Goal: Task Accomplishment & Management: Complete application form

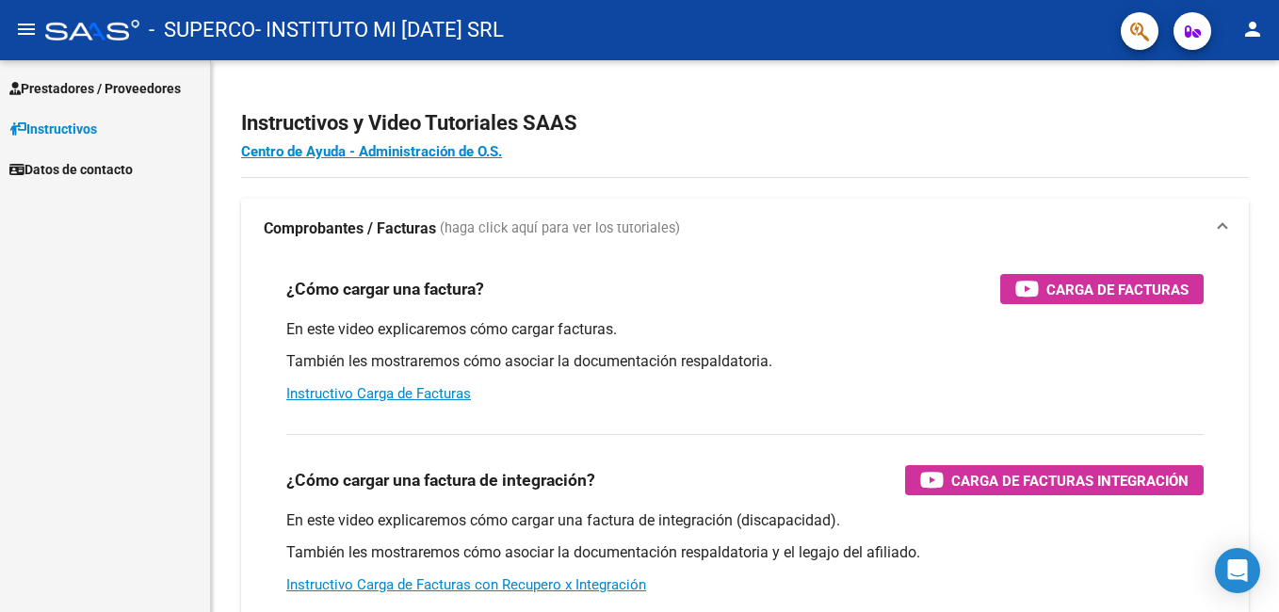
click at [117, 87] on span "Prestadores / Proveedores" at bounding box center [94, 88] width 171 height 21
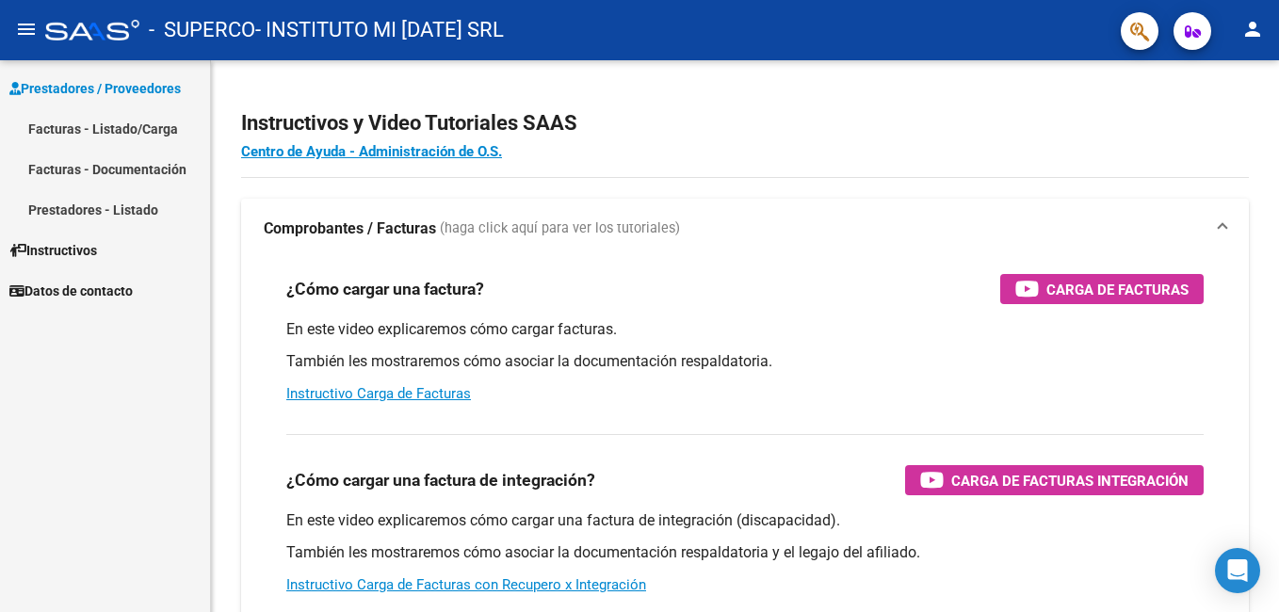
click at [131, 124] on link "Facturas - Listado/Carga" at bounding box center [105, 128] width 210 height 41
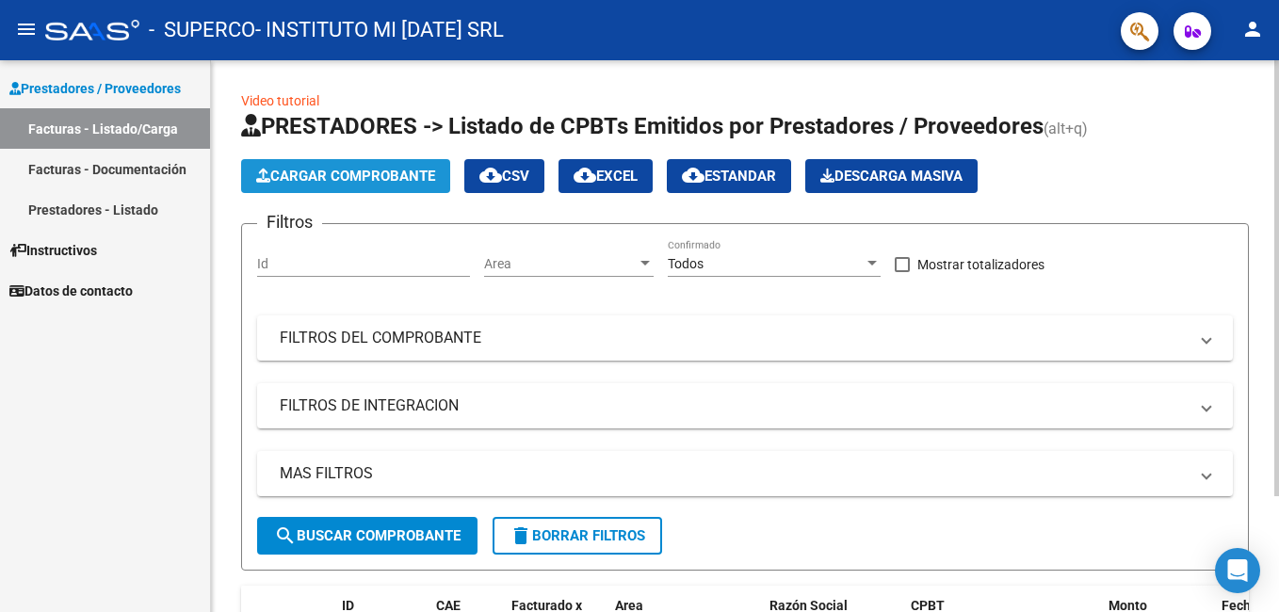
click at [368, 172] on span "Cargar Comprobante" at bounding box center [345, 176] width 179 height 17
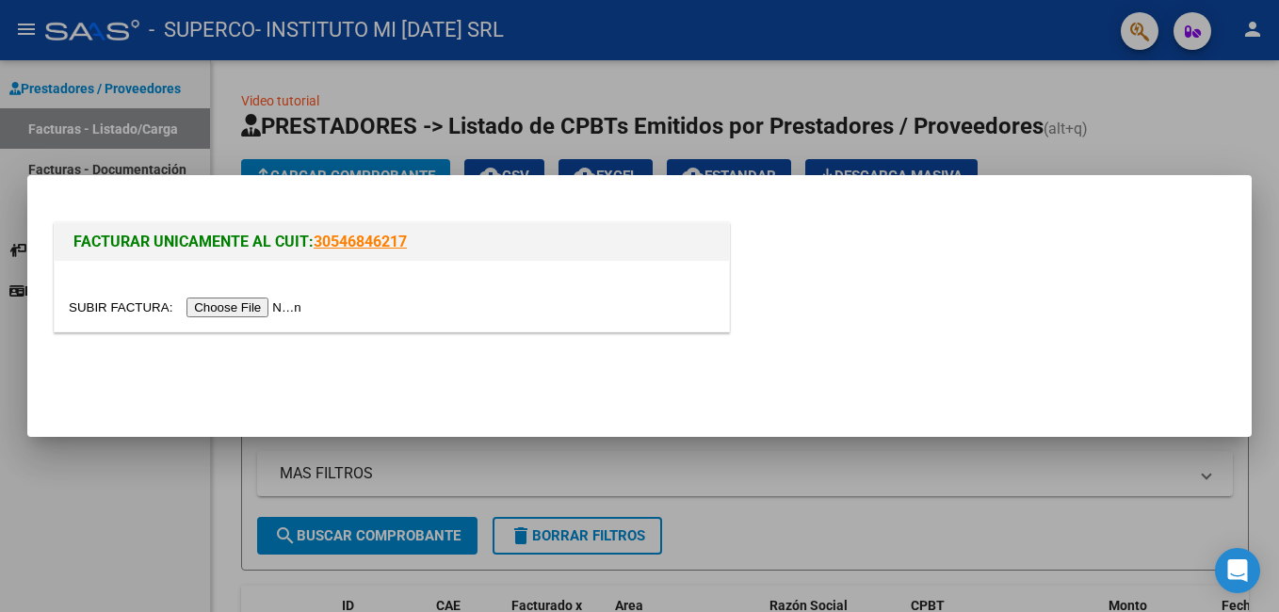
click at [263, 307] on input "file" at bounding box center [188, 308] width 238 height 20
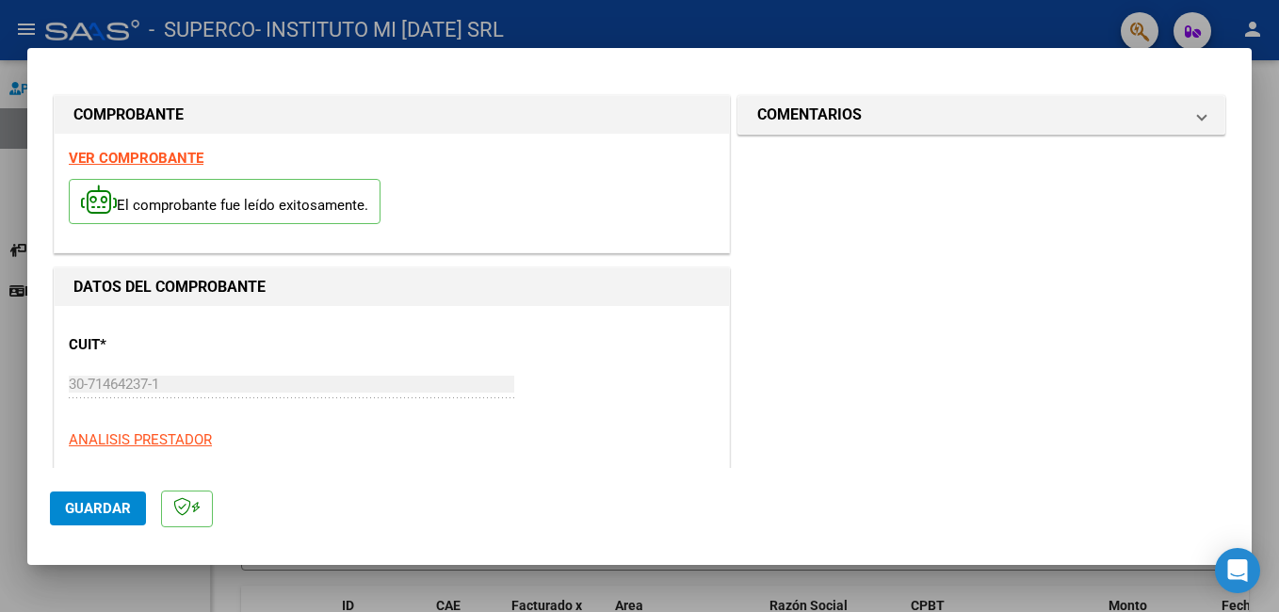
click at [88, 506] on span "Guardar" at bounding box center [98, 508] width 66 height 17
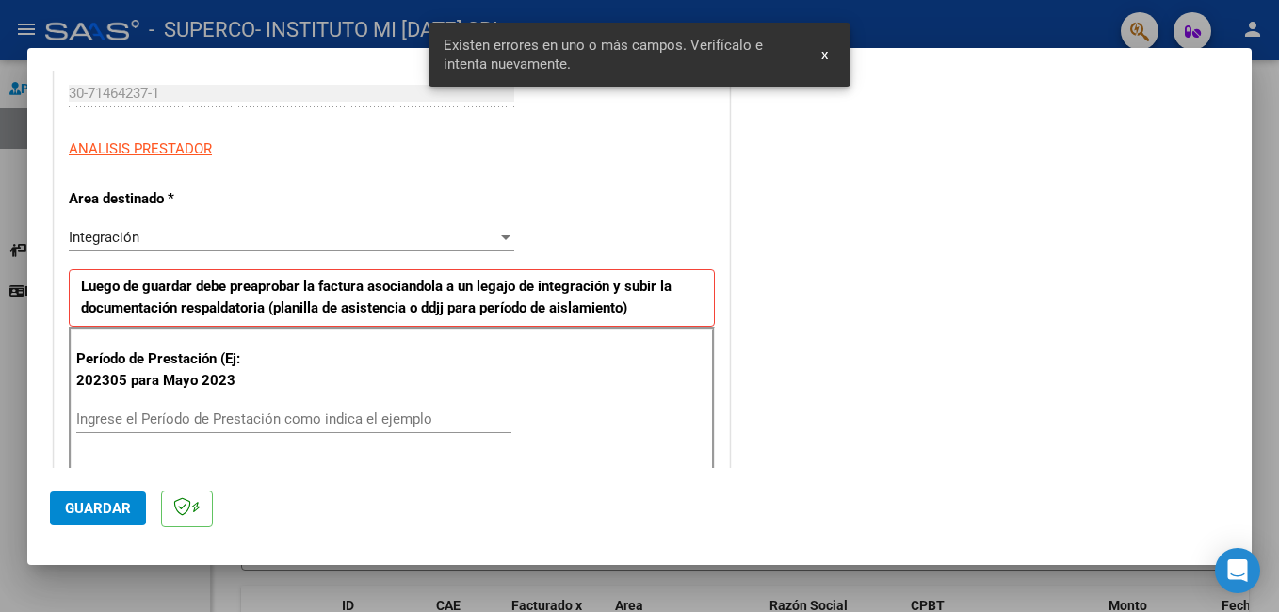
scroll to position [422, 0]
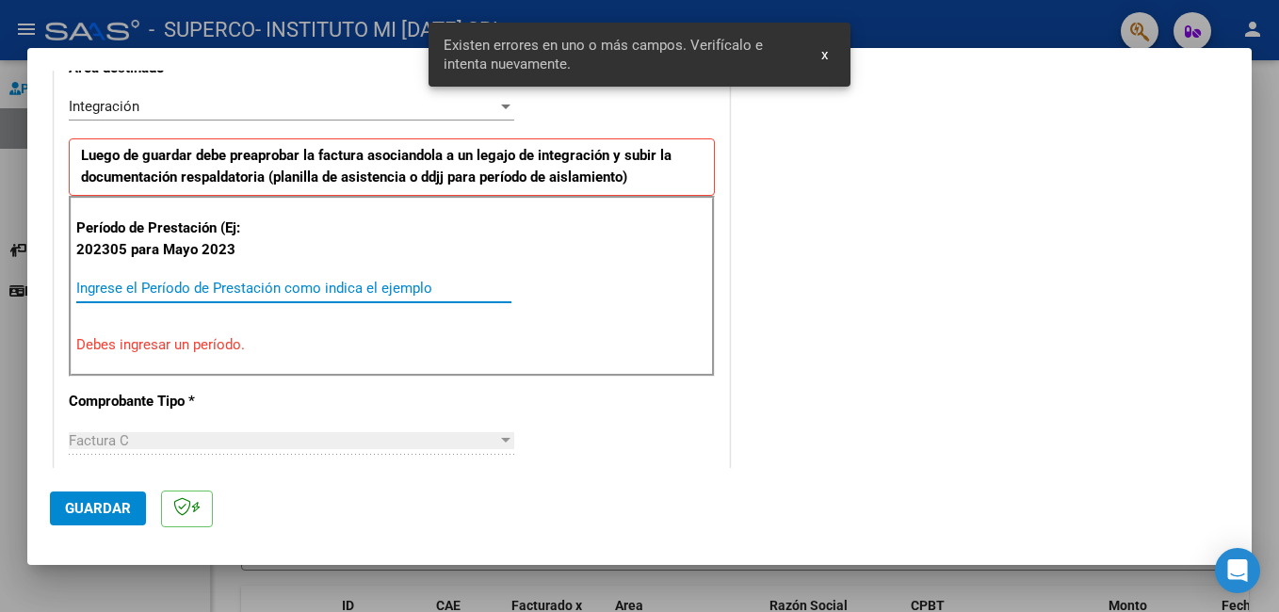
click at [158, 289] on input "Ingrese el Período de Prestación como indica el ejemplo" at bounding box center [293, 288] width 435 height 17
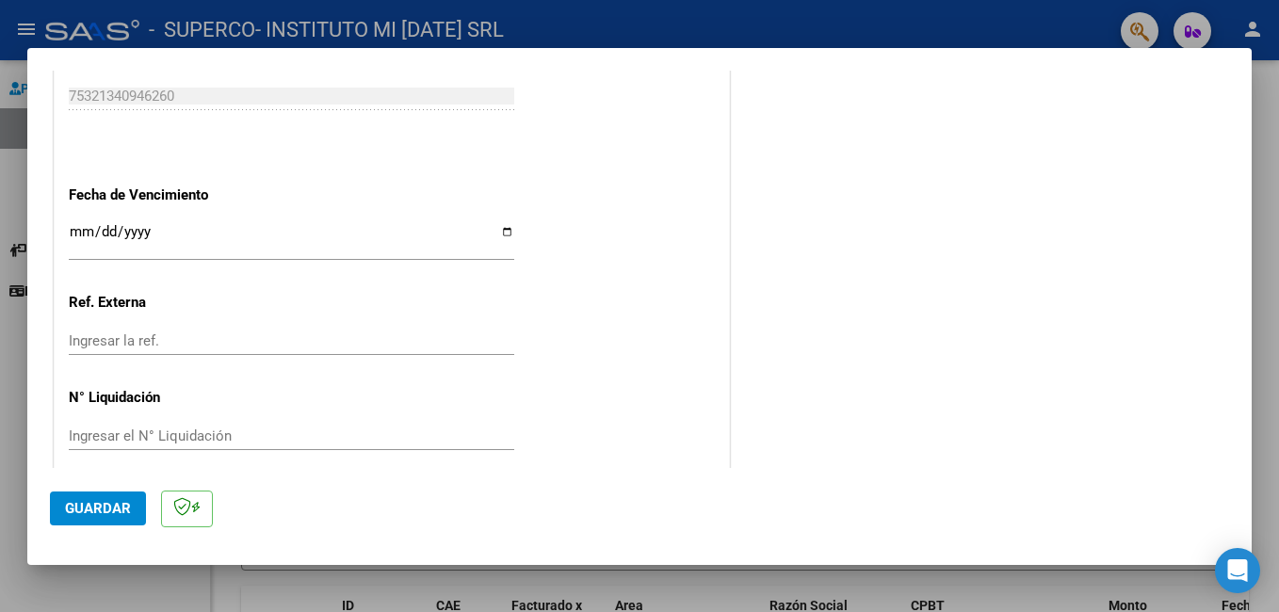
scroll to position [1207, 0]
type input "202507"
click at [494, 227] on input "Ingresar la fecha" at bounding box center [292, 238] width 446 height 30
click at [504, 232] on input "Ingresar la fecha" at bounding box center [292, 238] width 446 height 30
type input "[DATE]"
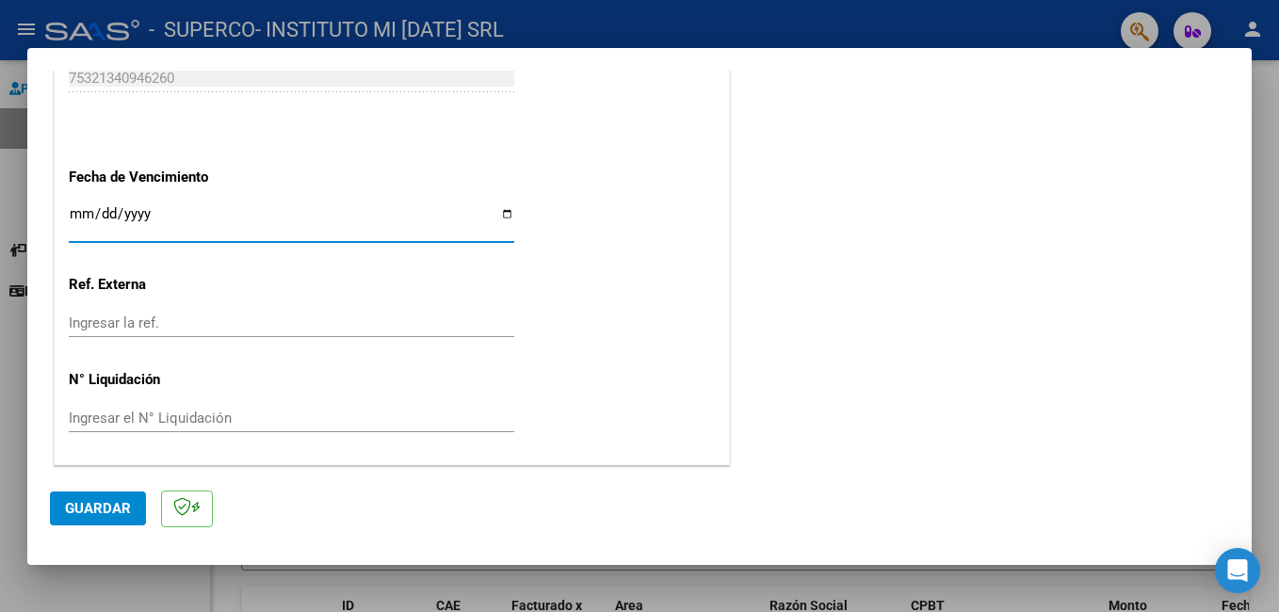
scroll to position [1225, 0]
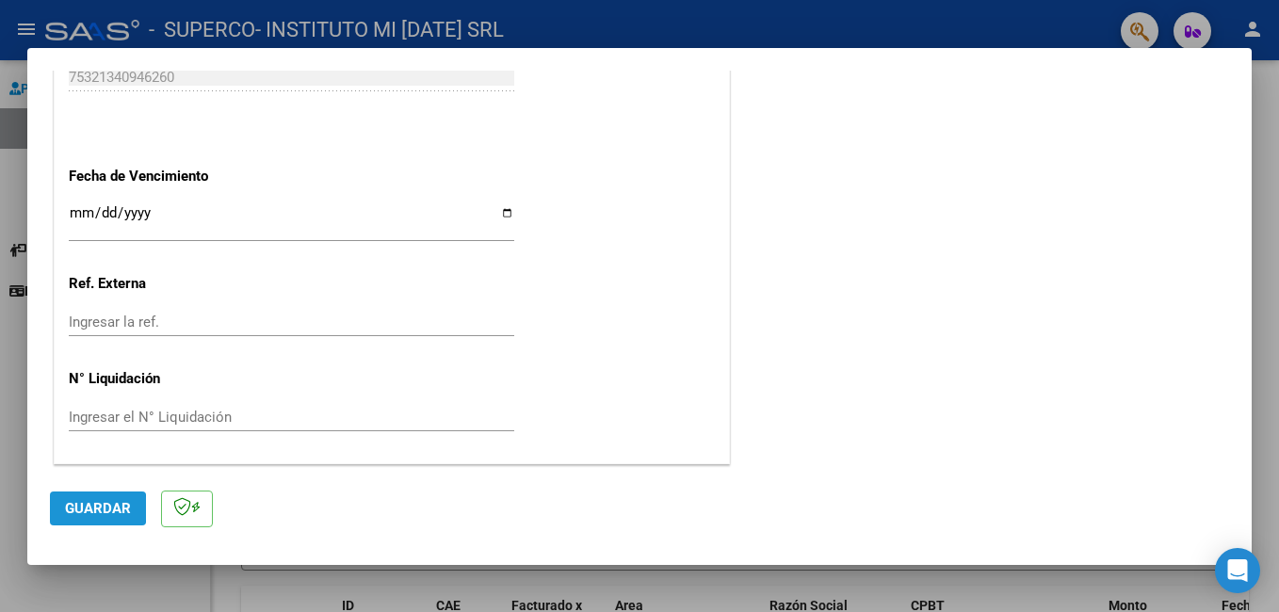
click at [74, 509] on span "Guardar" at bounding box center [98, 508] width 66 height 17
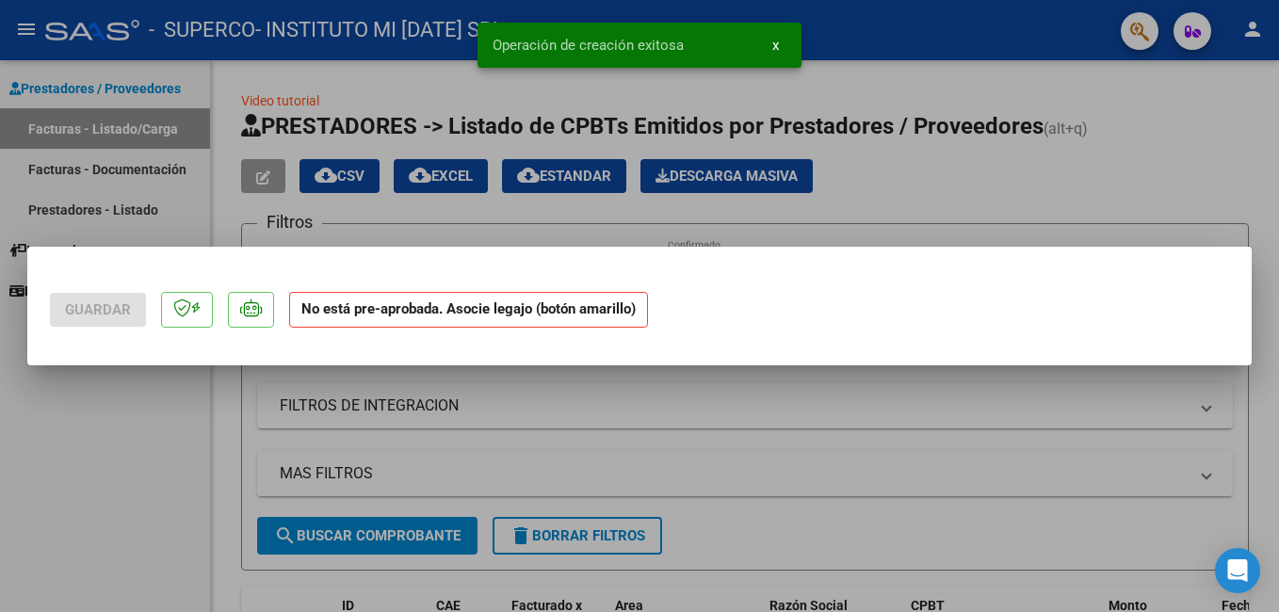
scroll to position [0, 0]
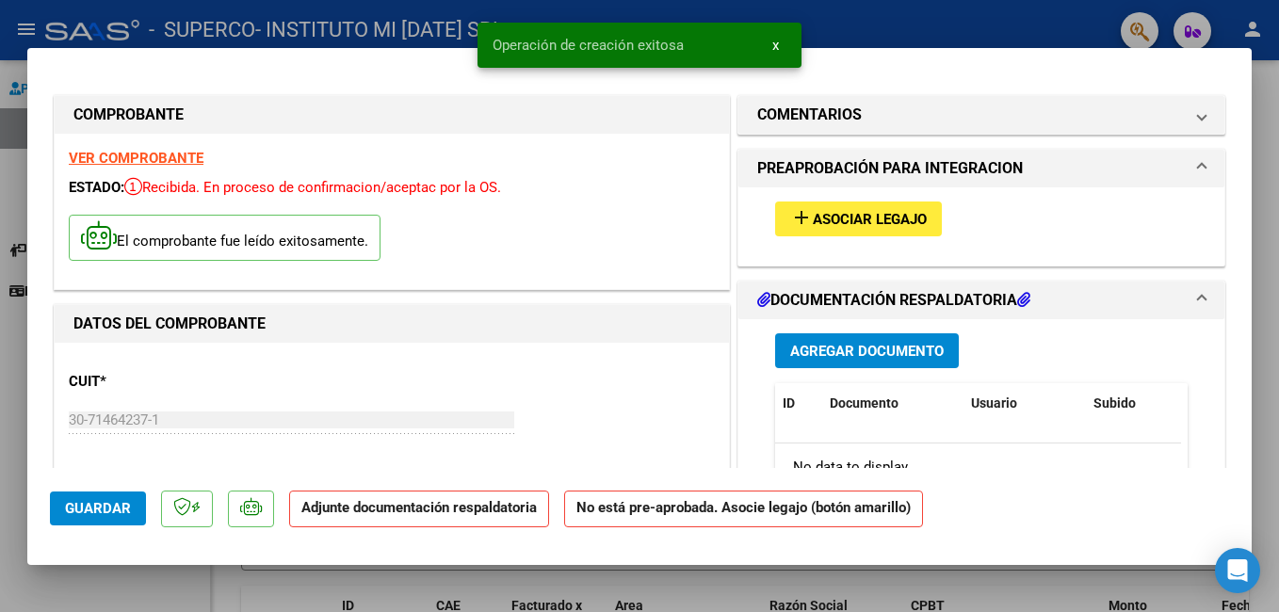
click at [777, 43] on span "x" at bounding box center [776, 45] width 7 height 17
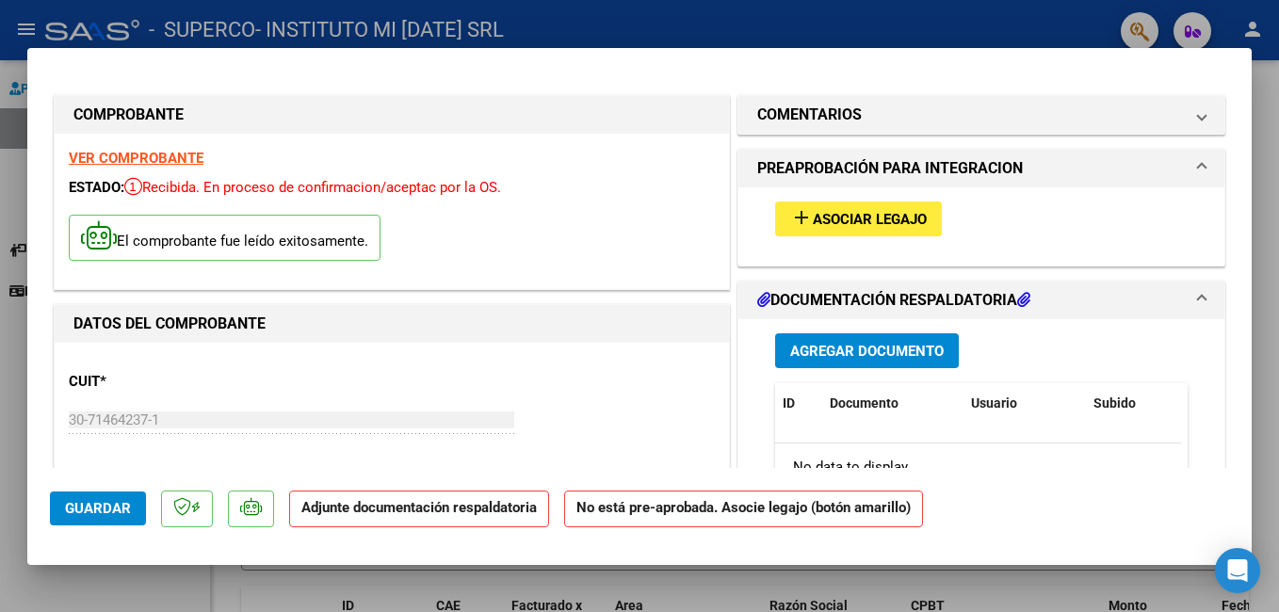
click at [834, 219] on span "Asociar Legajo" at bounding box center [870, 219] width 114 height 17
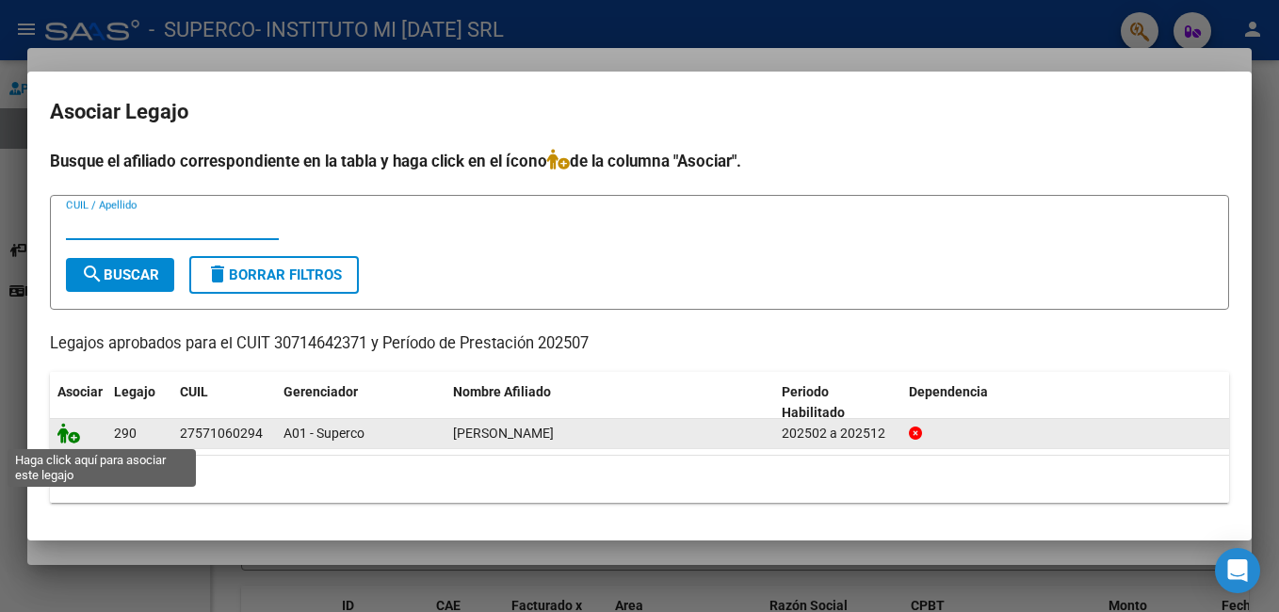
click at [71, 431] on icon at bounding box center [68, 433] width 23 height 21
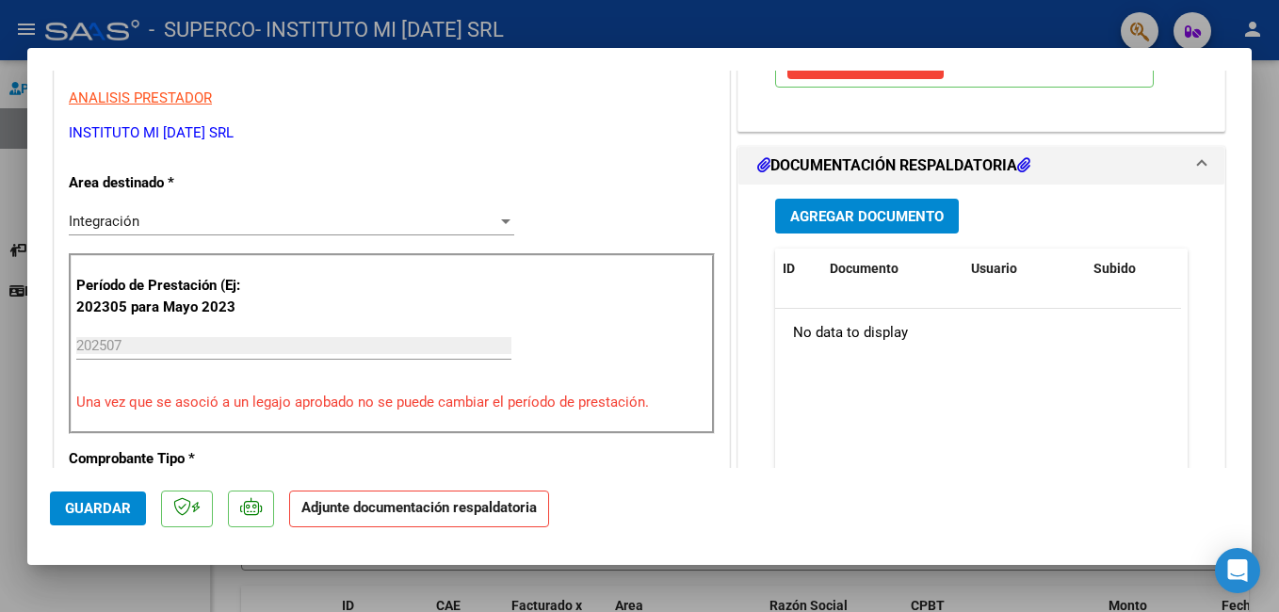
scroll to position [377, 0]
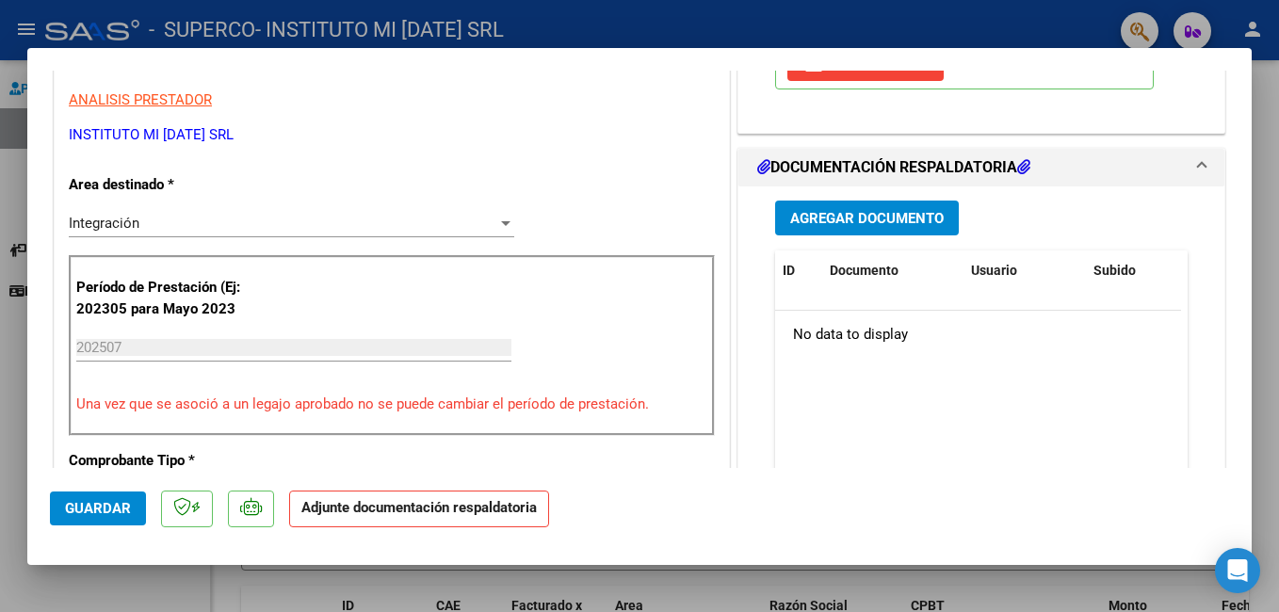
click at [865, 212] on span "Agregar Documento" at bounding box center [868, 218] width 154 height 17
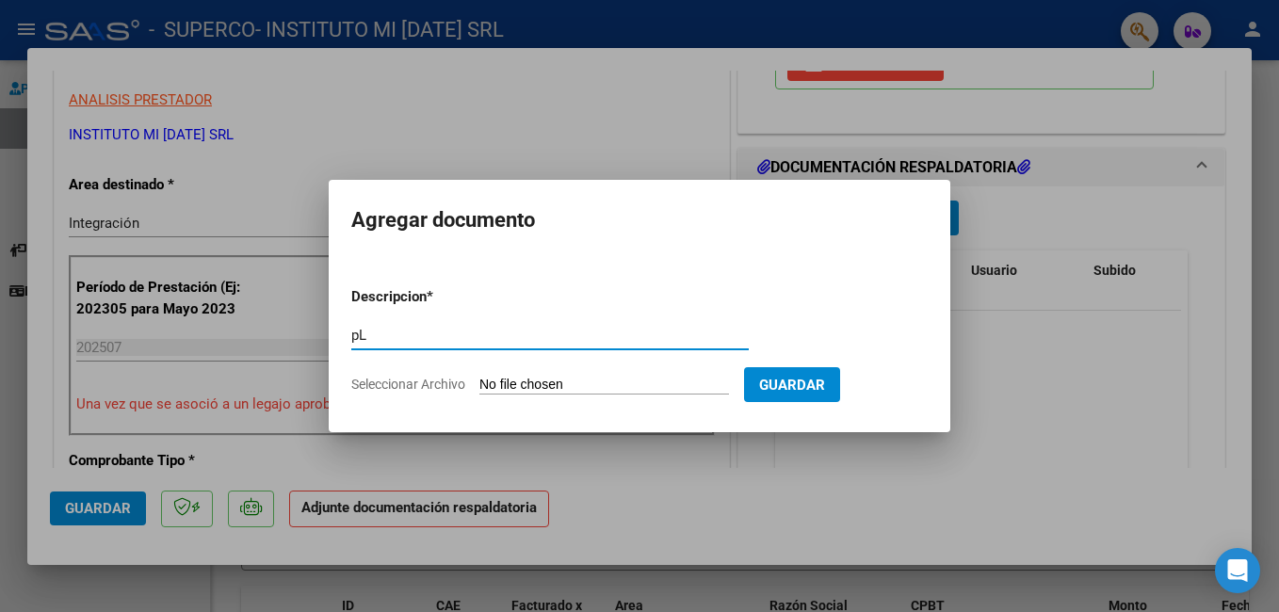
type input "p"
type input "Planilla asistencia [DATE]"
click at [658, 377] on input "Seleccionar Archivo" at bounding box center [605, 386] width 250 height 18
type input "C:\fakepath\Planilla de asistencia [PERSON_NAME][DATE] FIRMADA.pdf"
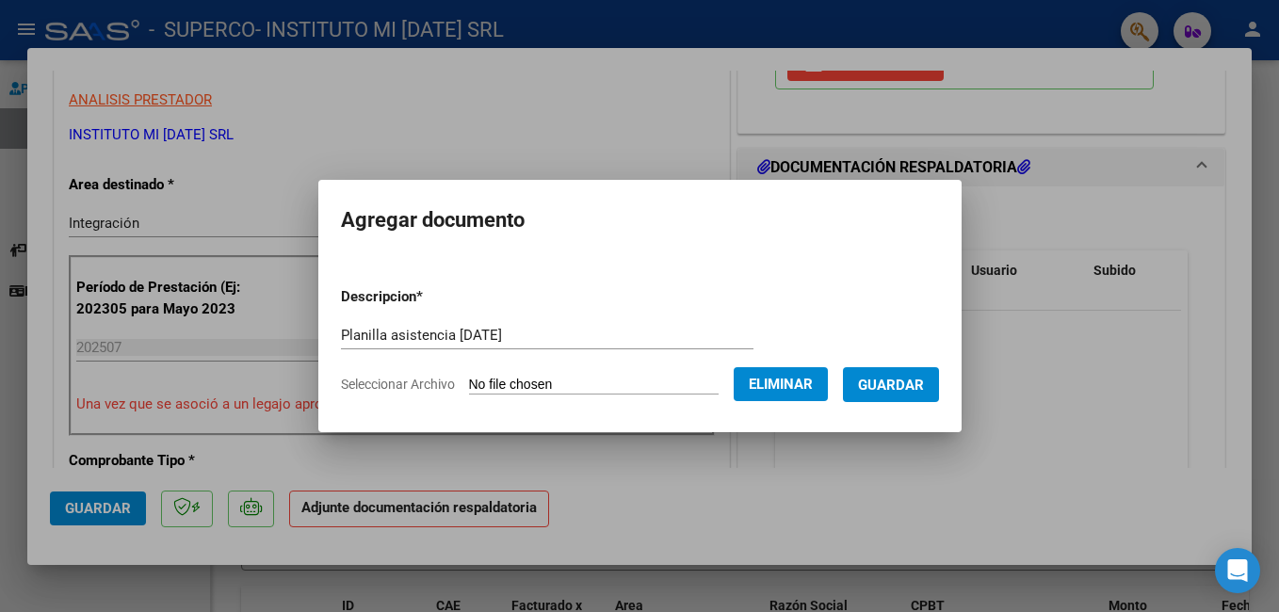
click at [924, 388] on span "Guardar" at bounding box center [891, 385] width 66 height 17
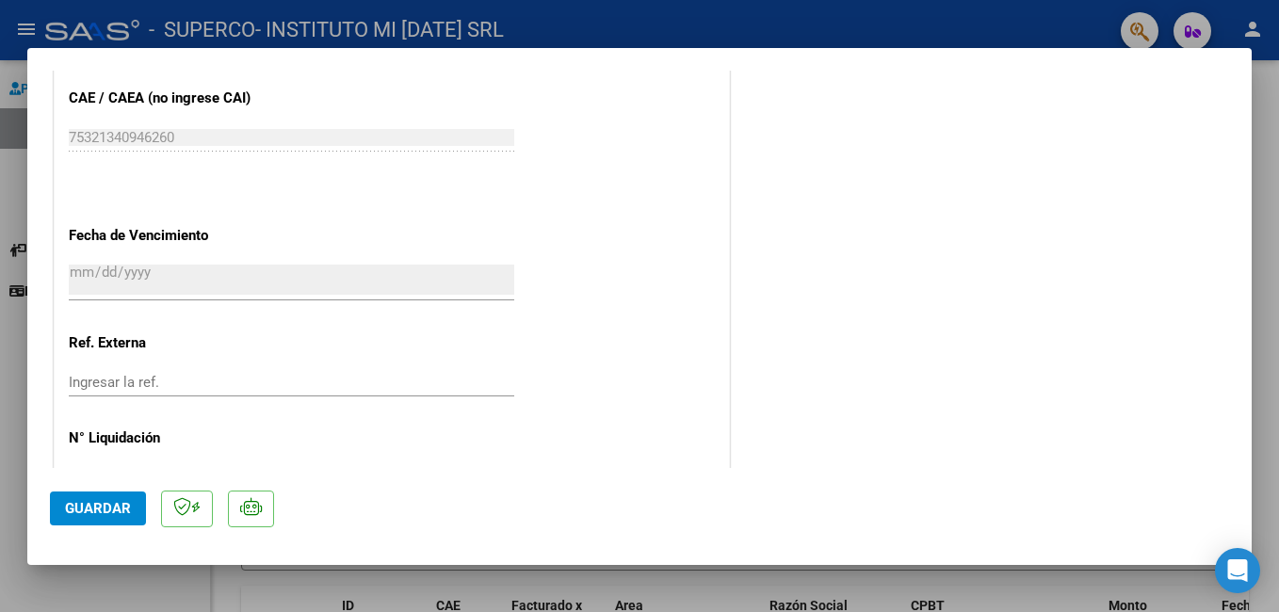
scroll to position [1288, 0]
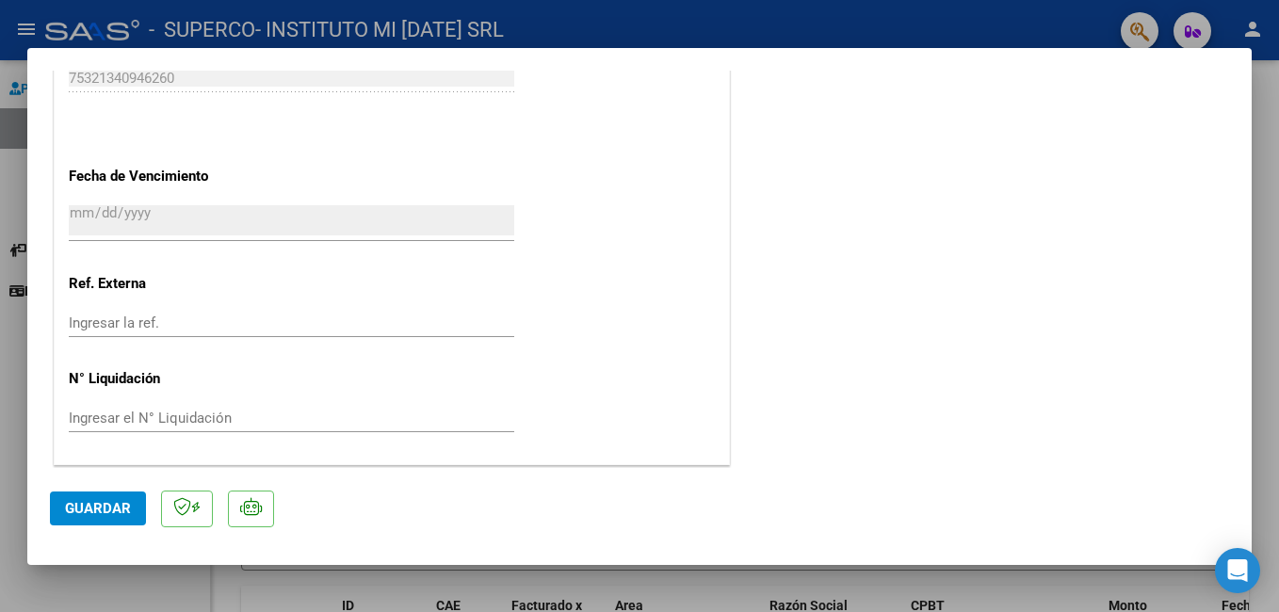
click at [88, 512] on span "Guardar" at bounding box center [98, 508] width 66 height 17
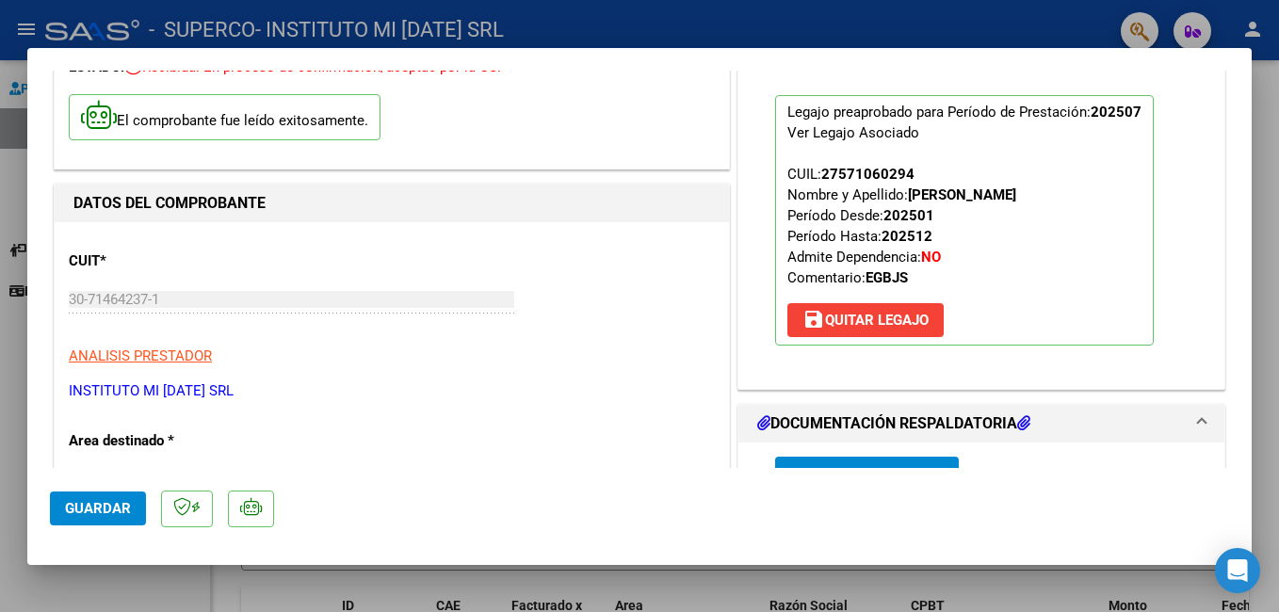
scroll to position [220, 0]
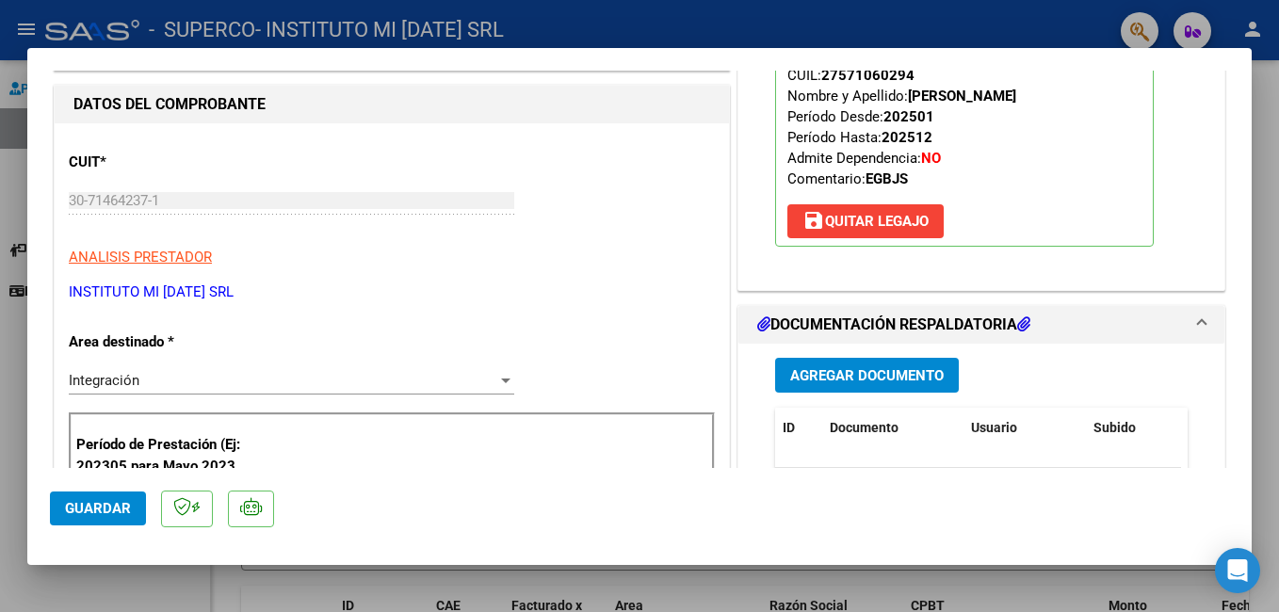
click at [88, 504] on span "Guardar" at bounding box center [98, 508] width 66 height 17
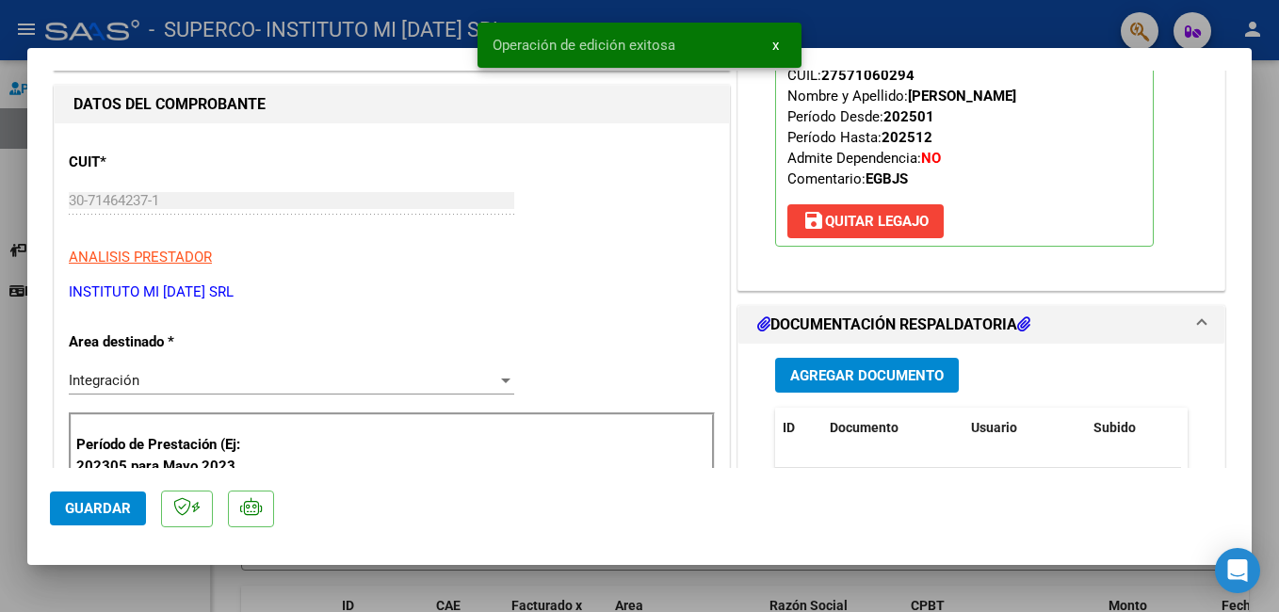
click at [770, 41] on button "x" at bounding box center [776, 45] width 37 height 34
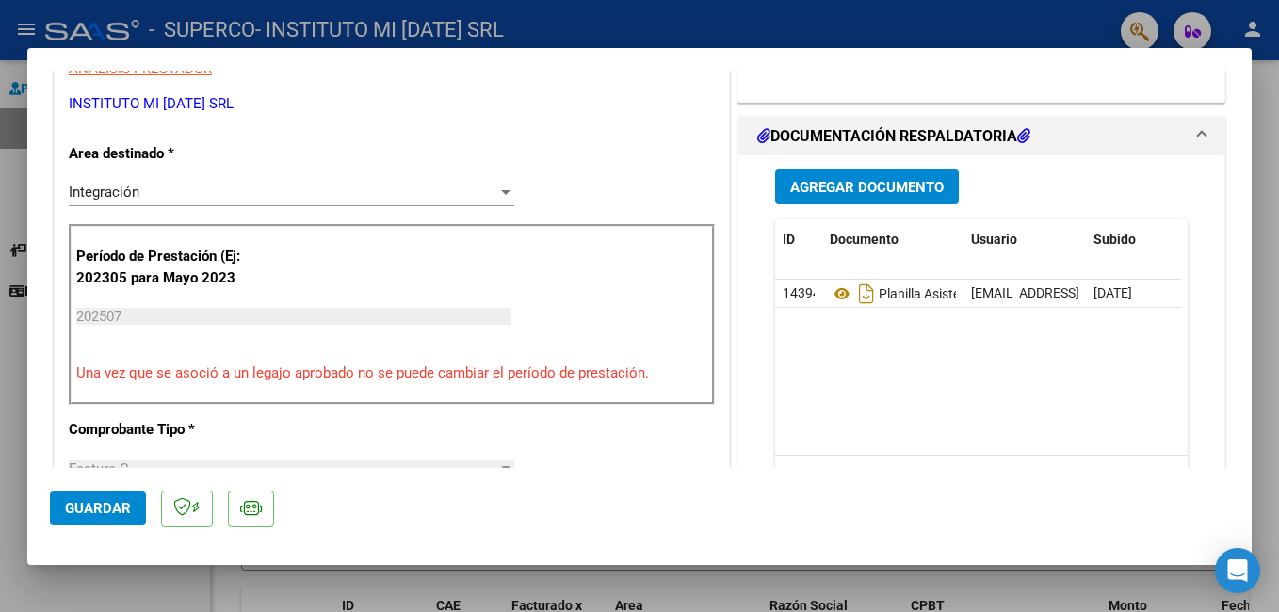
scroll to position [1288, 0]
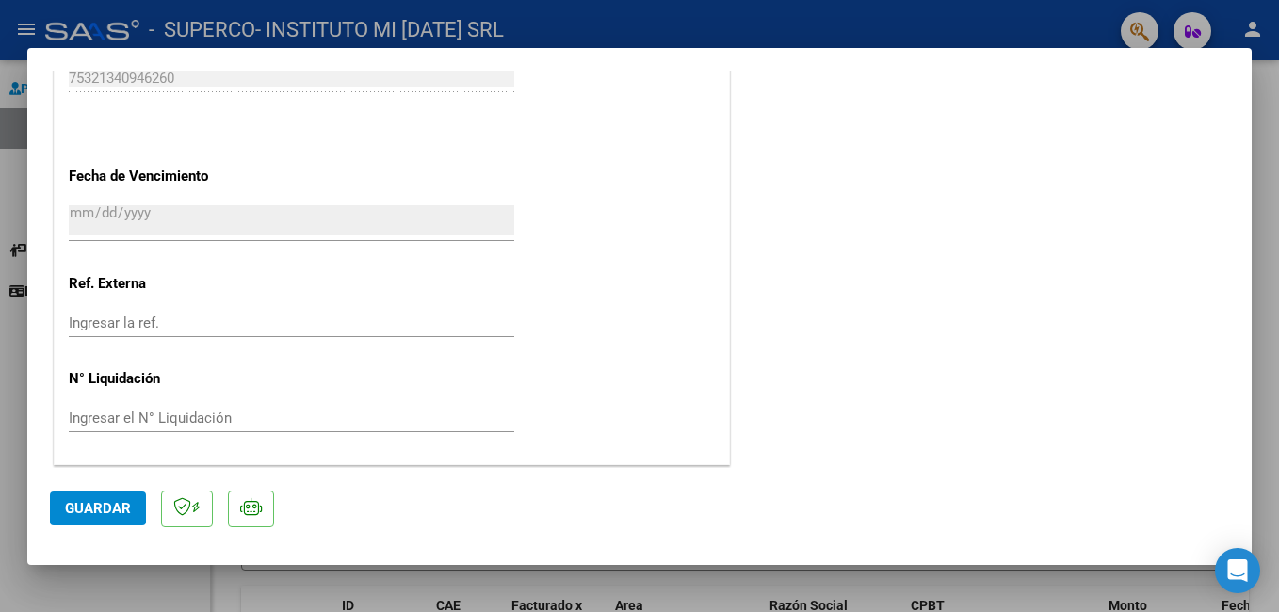
click at [924, 495] on mat-dialog-actions "Guardar" at bounding box center [640, 505] width 1180 height 74
click at [853, 18] on div at bounding box center [639, 306] width 1279 height 612
type input "$ 0,00"
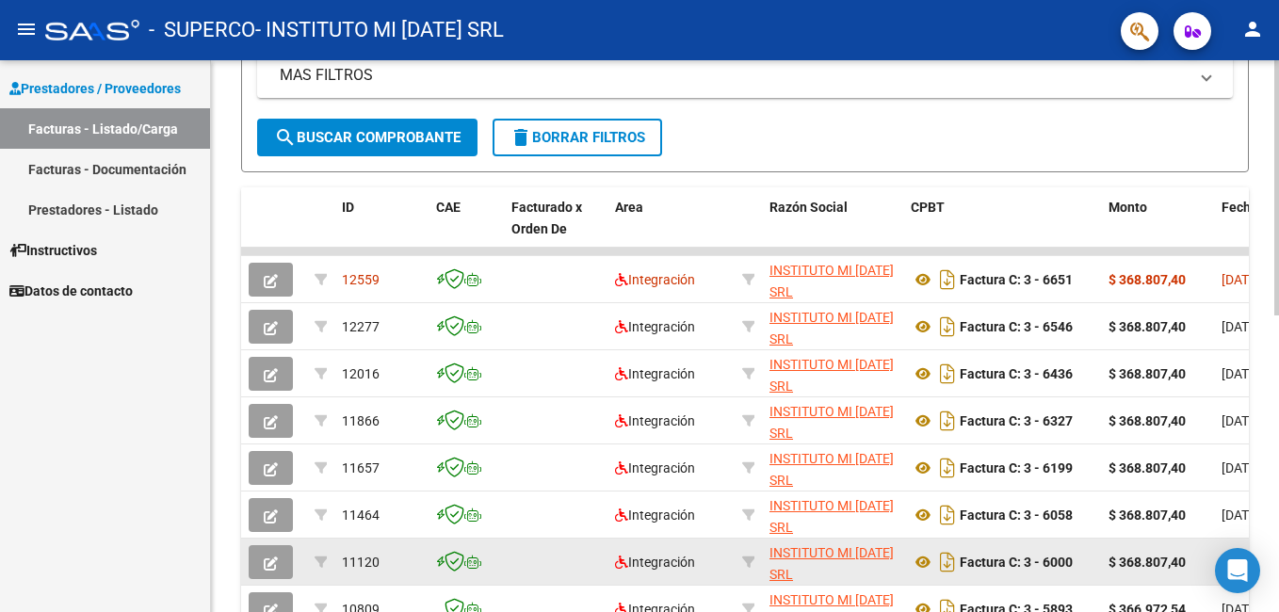
scroll to position [502, 0]
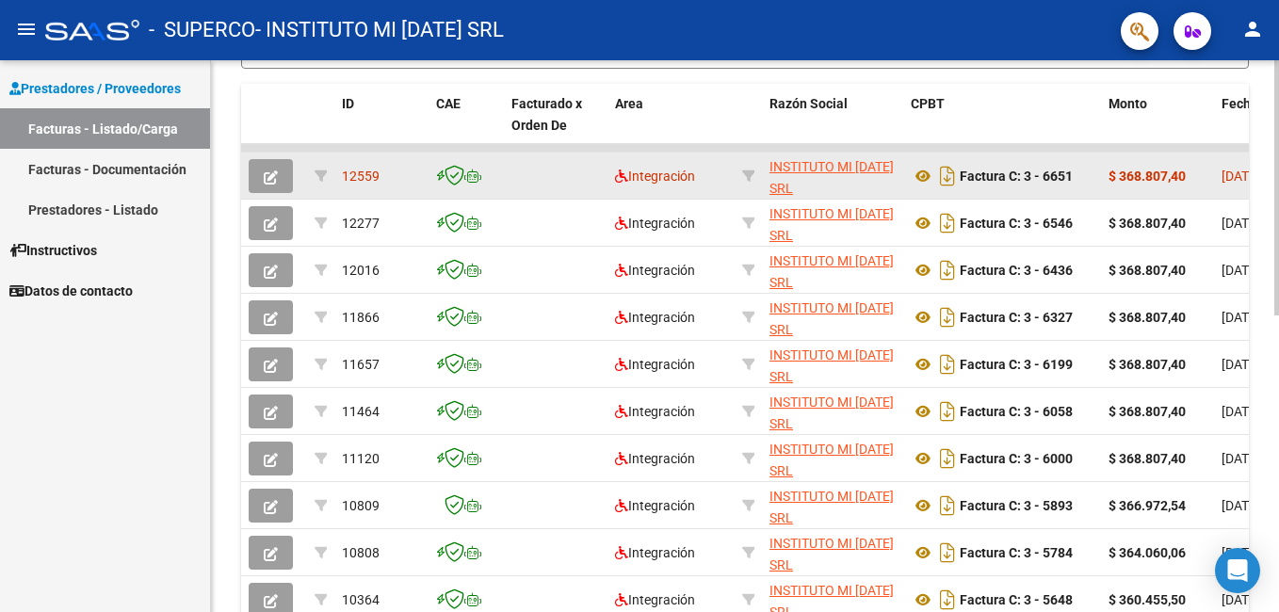
click at [886, 178] on app-link-go-to "INSTITUTO MI [DATE] SRL" at bounding box center [833, 177] width 126 height 43
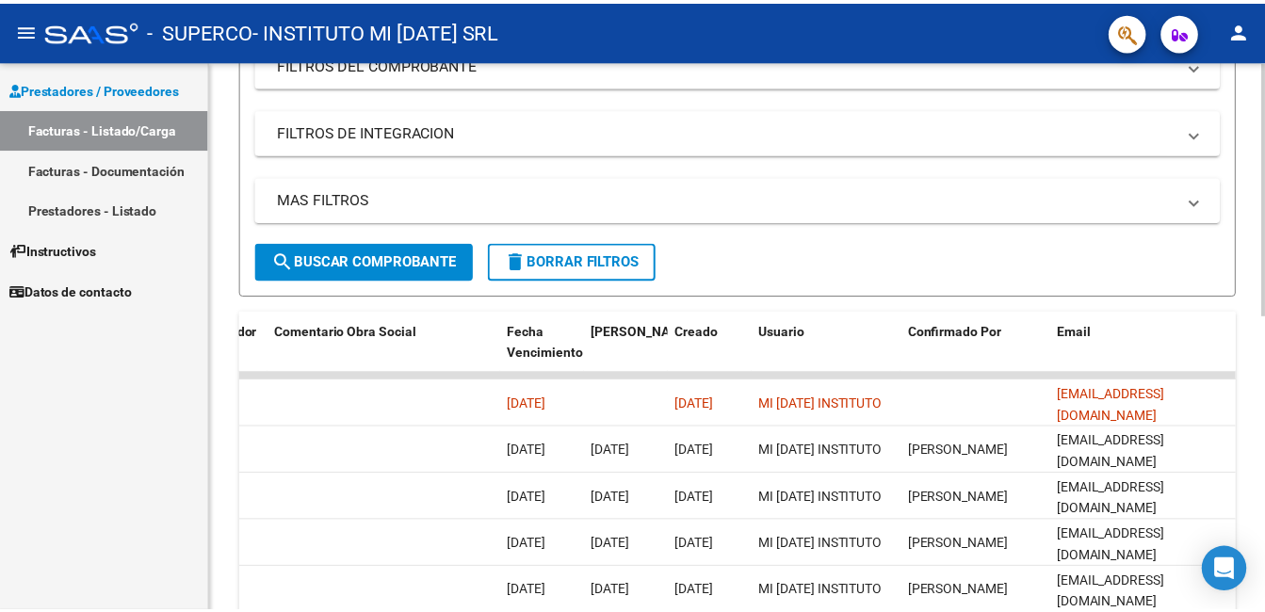
scroll to position [391, 0]
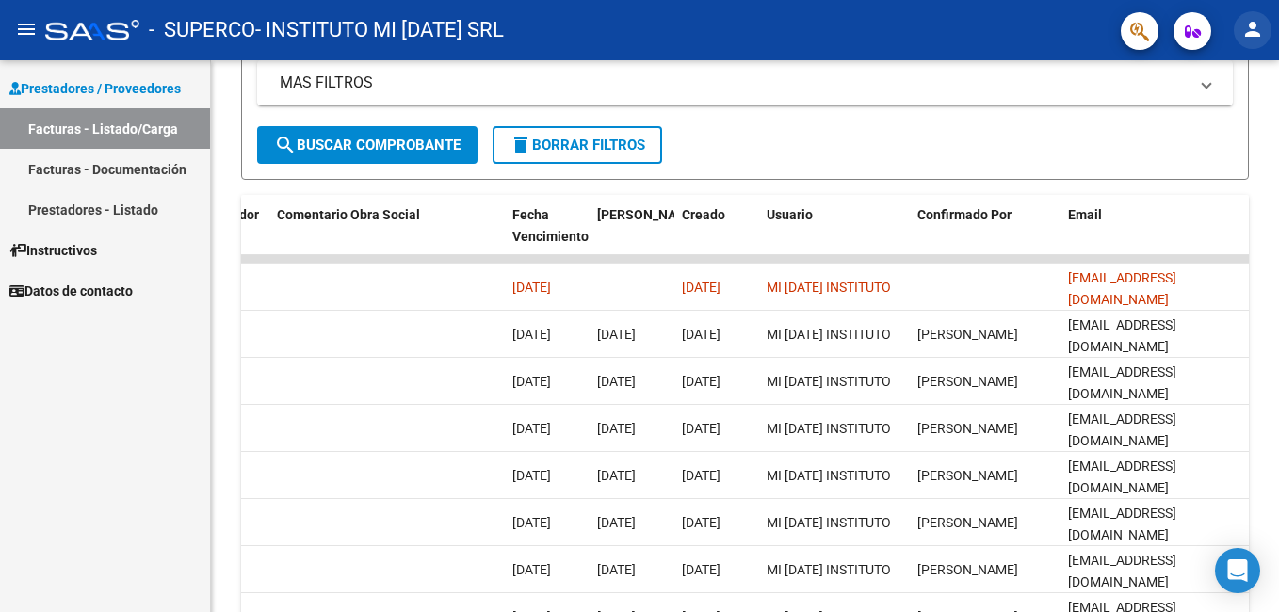
click at [1250, 26] on mat-icon "person" at bounding box center [1253, 29] width 23 height 23
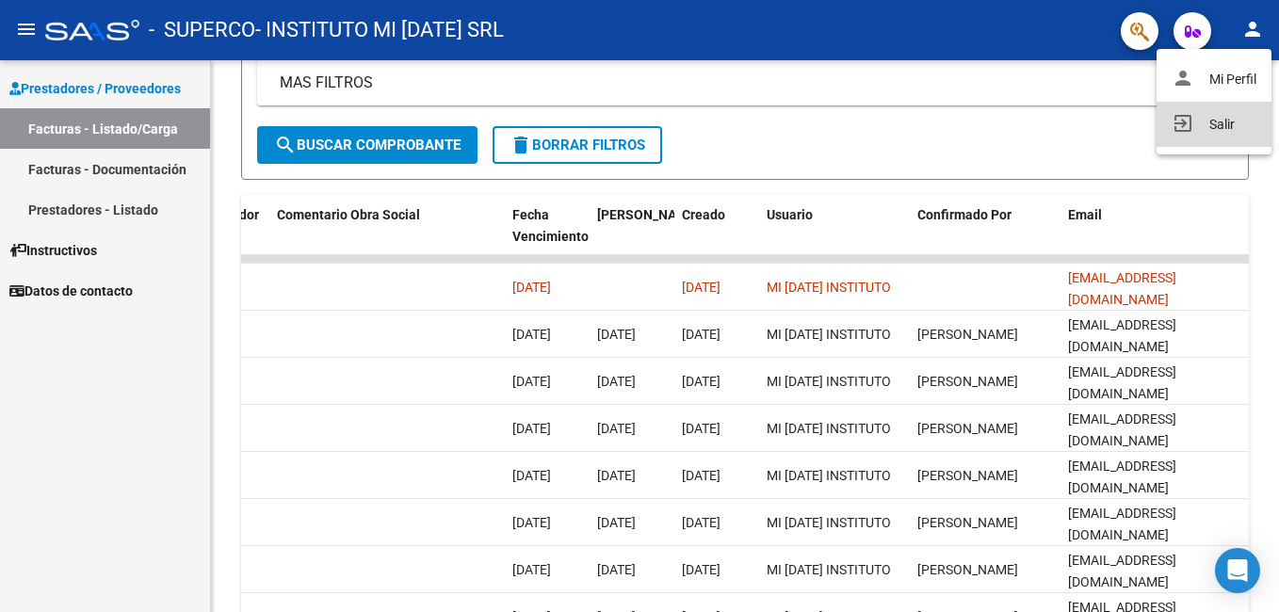
click at [1222, 125] on button "exit_to_app Salir" at bounding box center [1214, 124] width 115 height 45
